Goal: Navigation & Orientation: Understand site structure

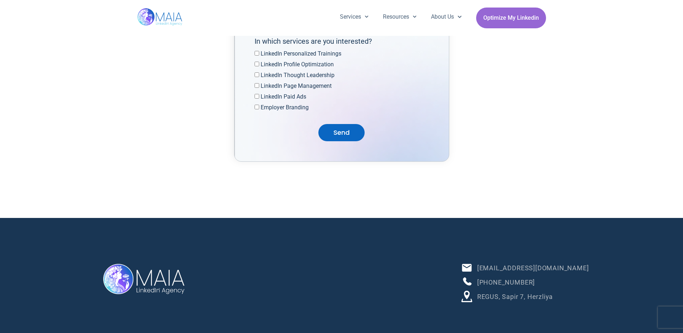
scroll to position [2263, 0]
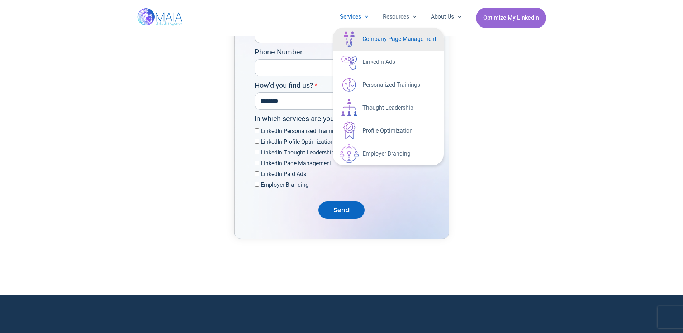
click at [368, 41] on link "Company Page Management" at bounding box center [388, 39] width 111 height 23
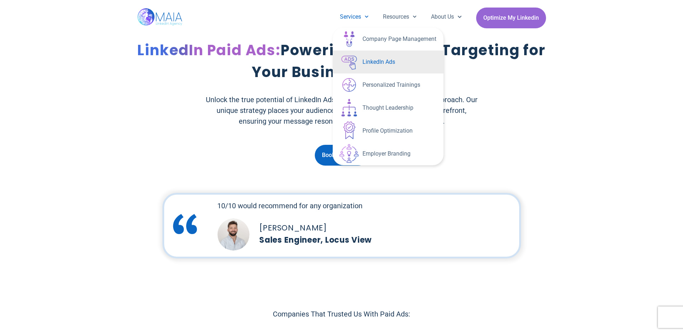
click at [374, 88] on link "Personalized Trainings" at bounding box center [388, 85] width 111 height 23
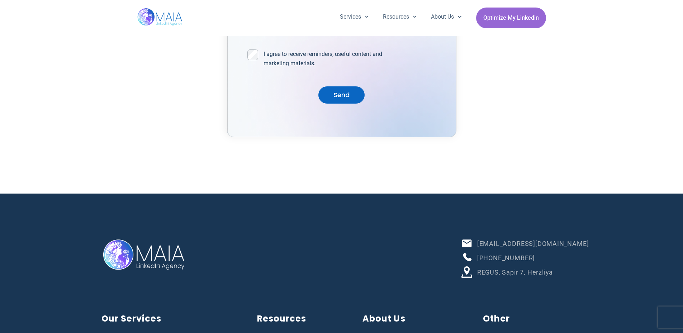
scroll to position [2468, 0]
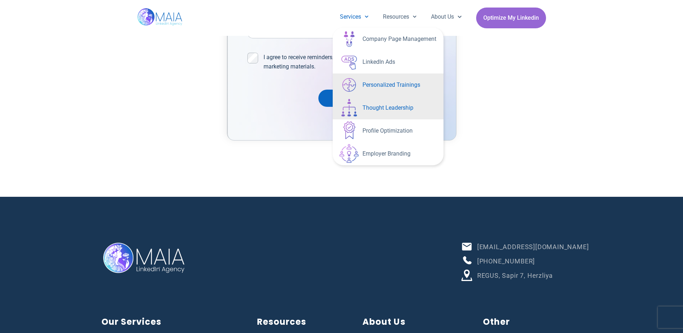
click at [398, 108] on link "Thought Leadership" at bounding box center [388, 107] width 111 height 23
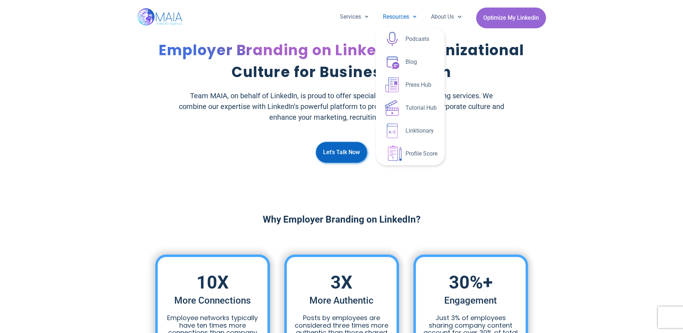
click at [415, 42] on link "Podcasts" at bounding box center [410, 39] width 69 height 23
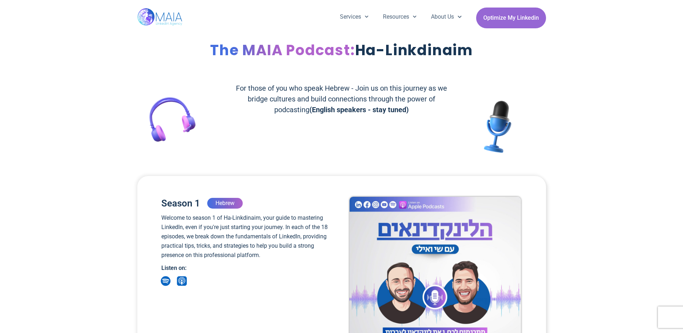
scroll to position [1326, 0]
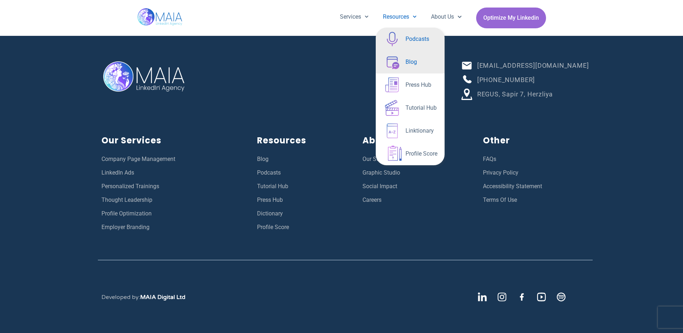
click at [412, 55] on link "Blog" at bounding box center [410, 62] width 69 height 23
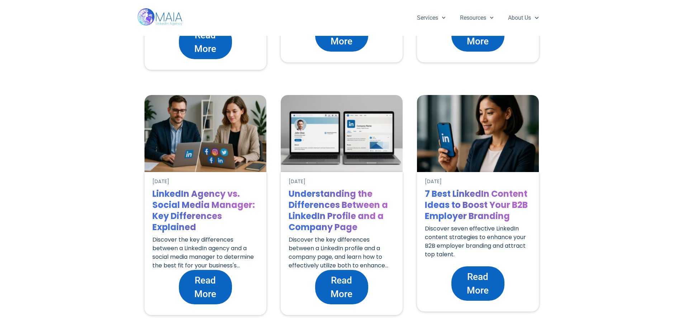
scroll to position [1359, 0]
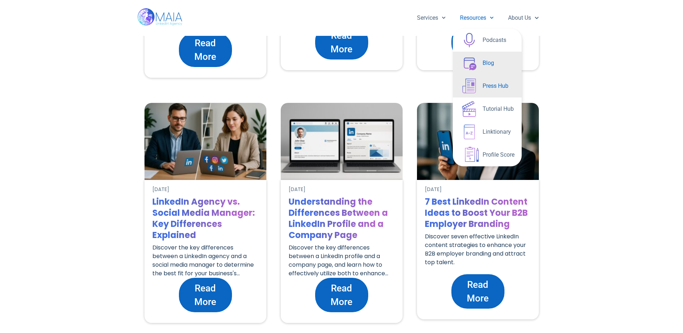
click at [504, 90] on link "Press Hub" at bounding box center [487, 86] width 69 height 23
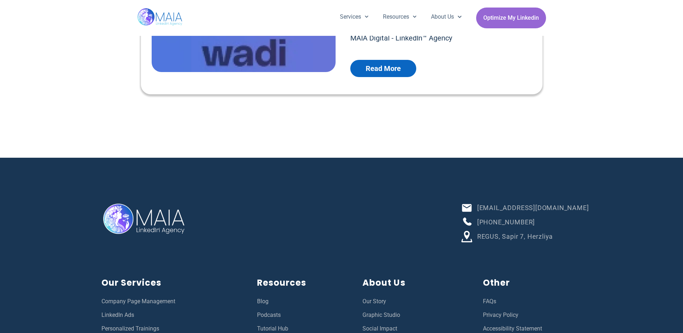
scroll to position [2279, 0]
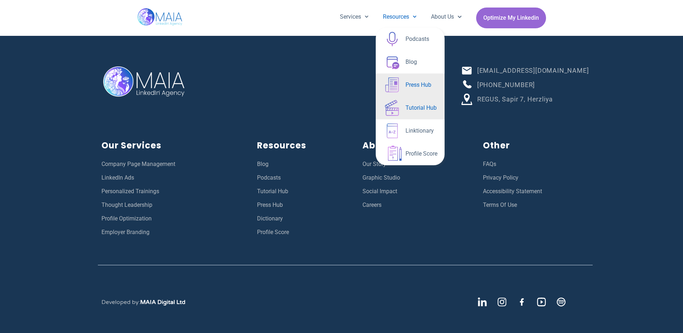
click at [416, 108] on link "Tutorial Hub" at bounding box center [410, 107] width 69 height 23
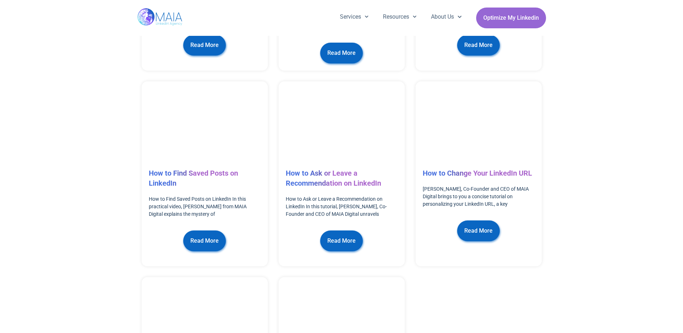
scroll to position [1735, 0]
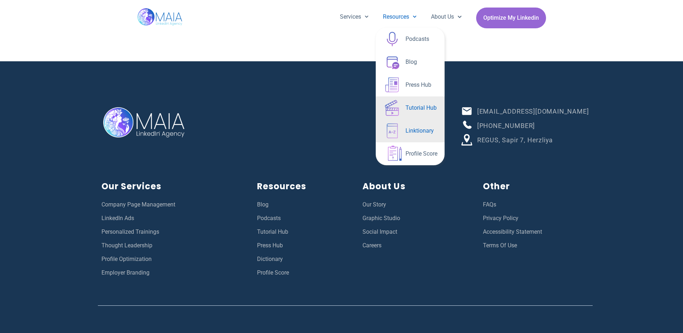
click at [432, 138] on link "Linktionary" at bounding box center [410, 130] width 69 height 23
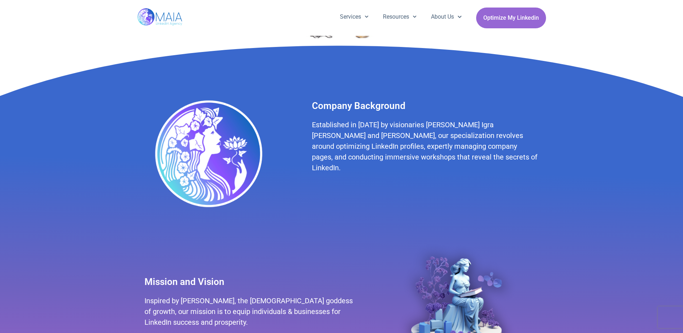
scroll to position [174, 0]
